Goal: Contribute content

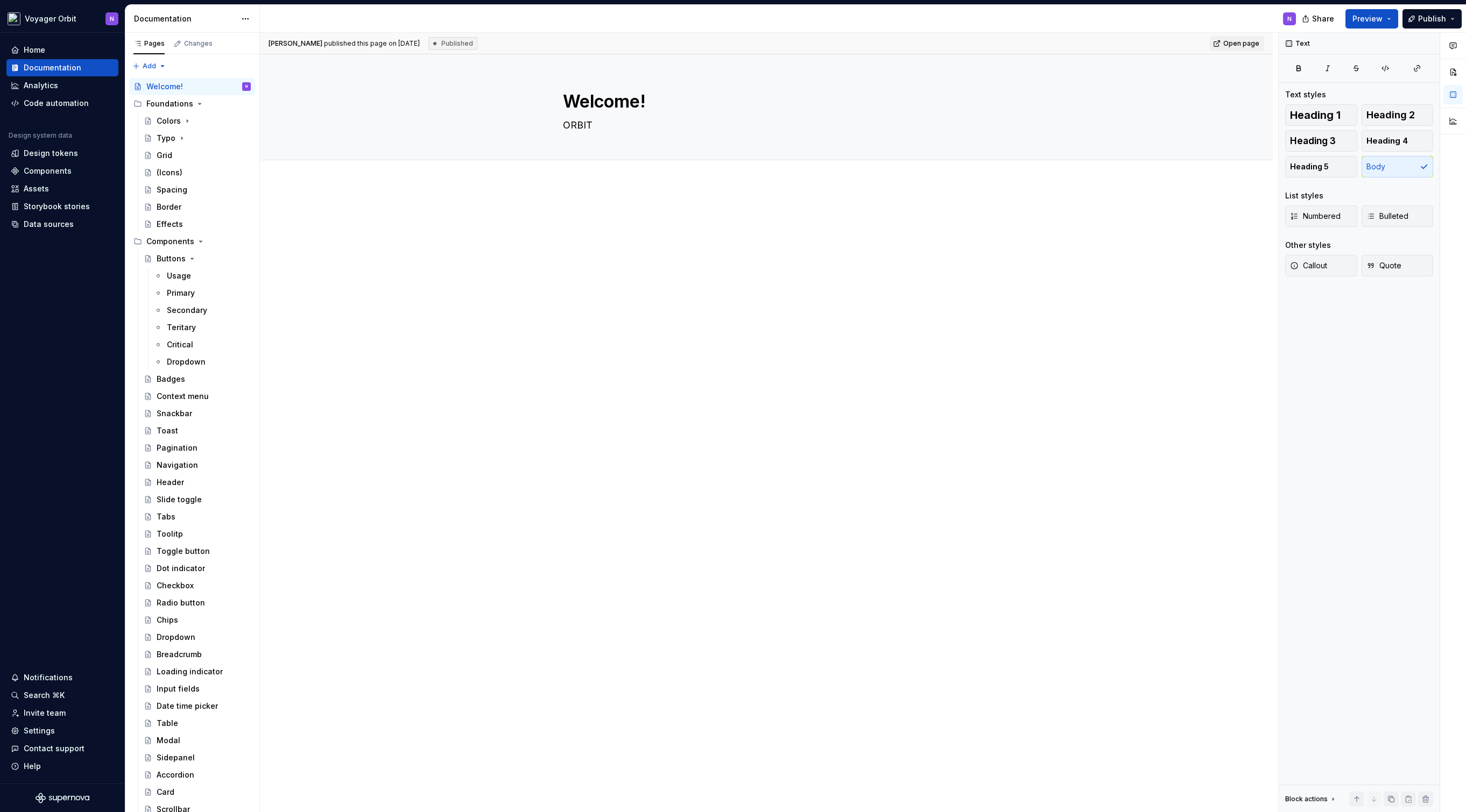
type textarea "*"
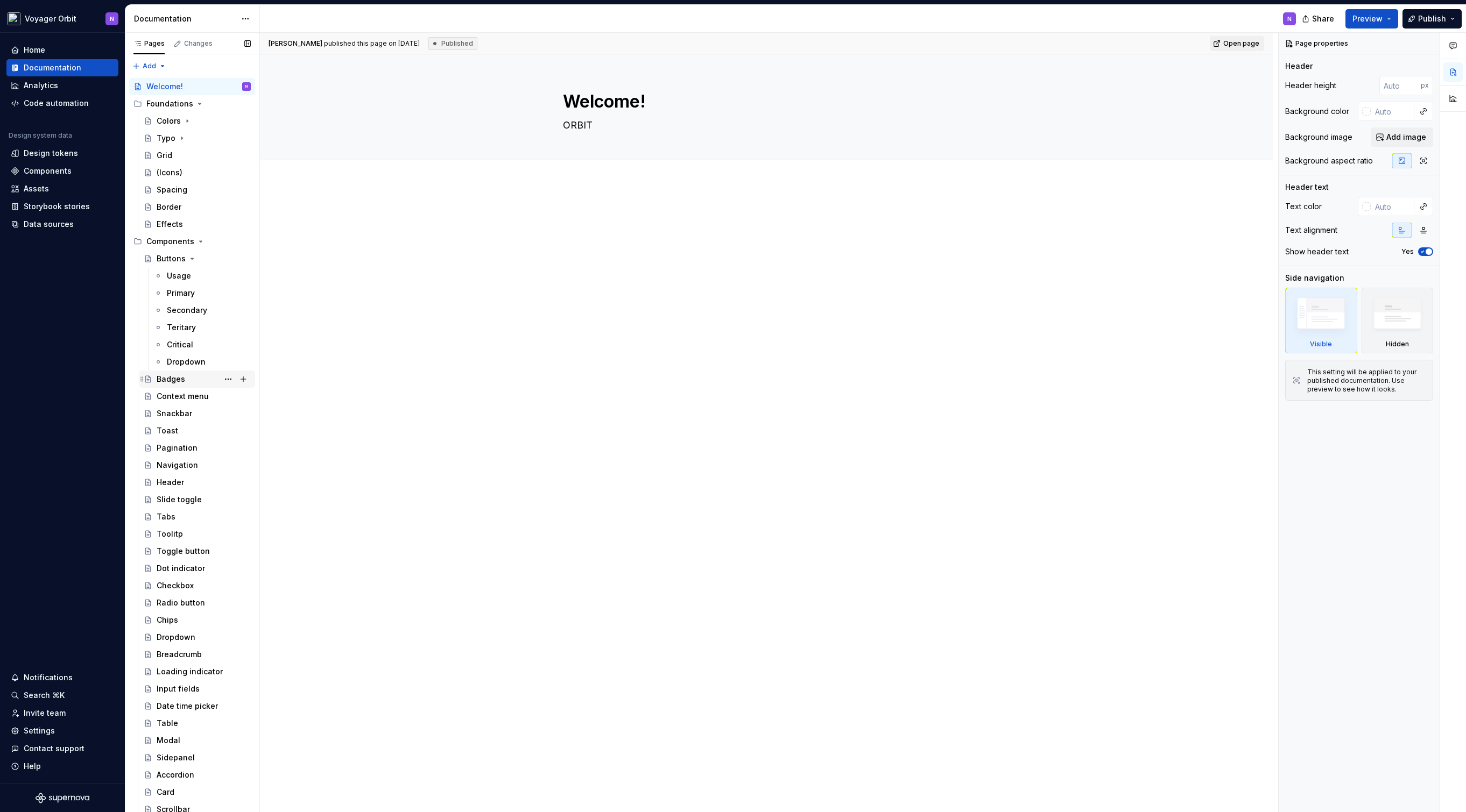
click at [193, 382] on div "Badges" at bounding box center [203, 380] width 94 height 15
type textarea "*"
